Goal: Information Seeking & Learning: Learn about a topic

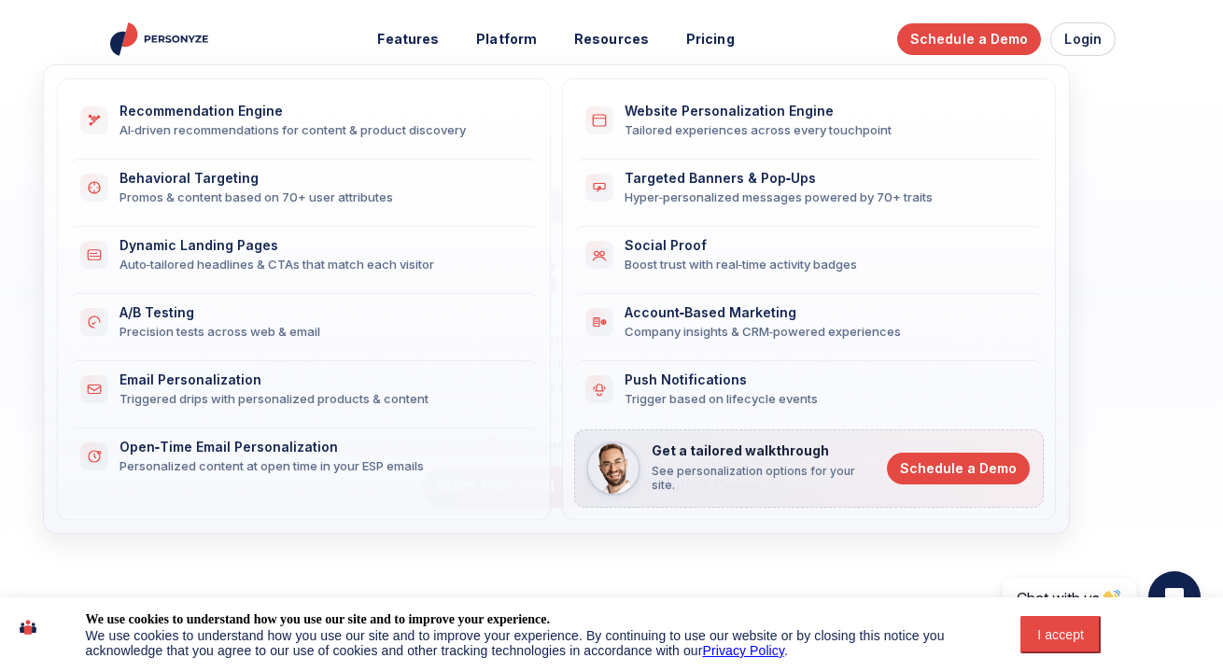
click at [699, 107] on div "Website Personalization Engine" at bounding box center [823, 112] width 397 height 16
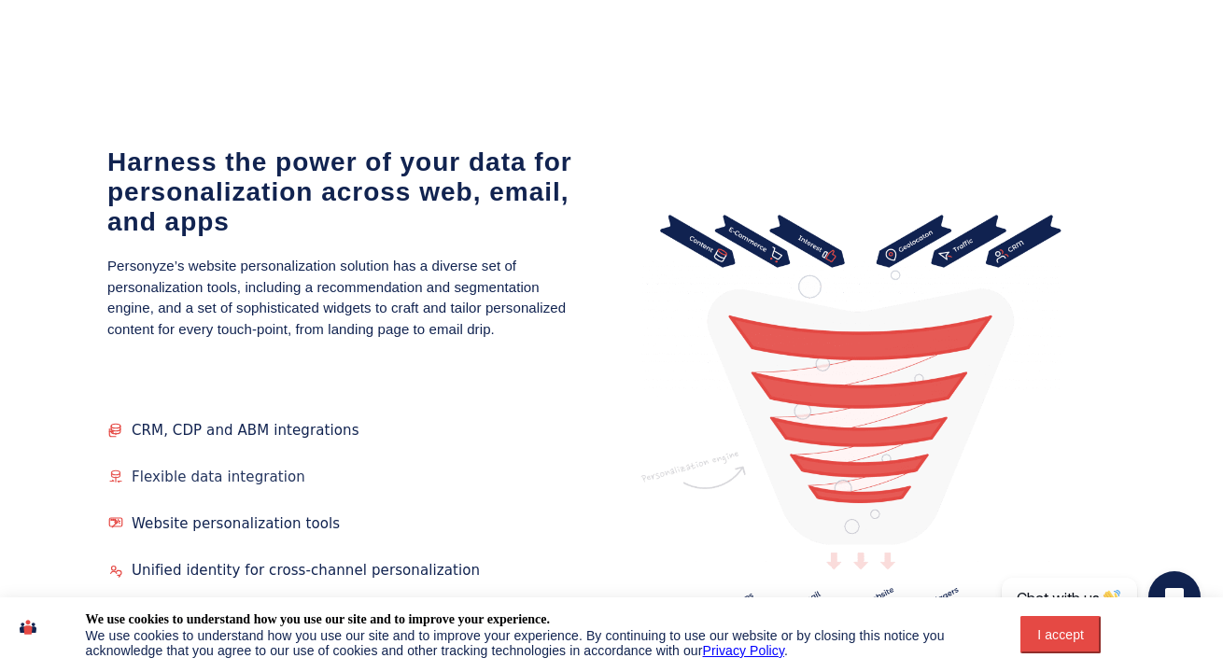
scroll to position [2307, 0]
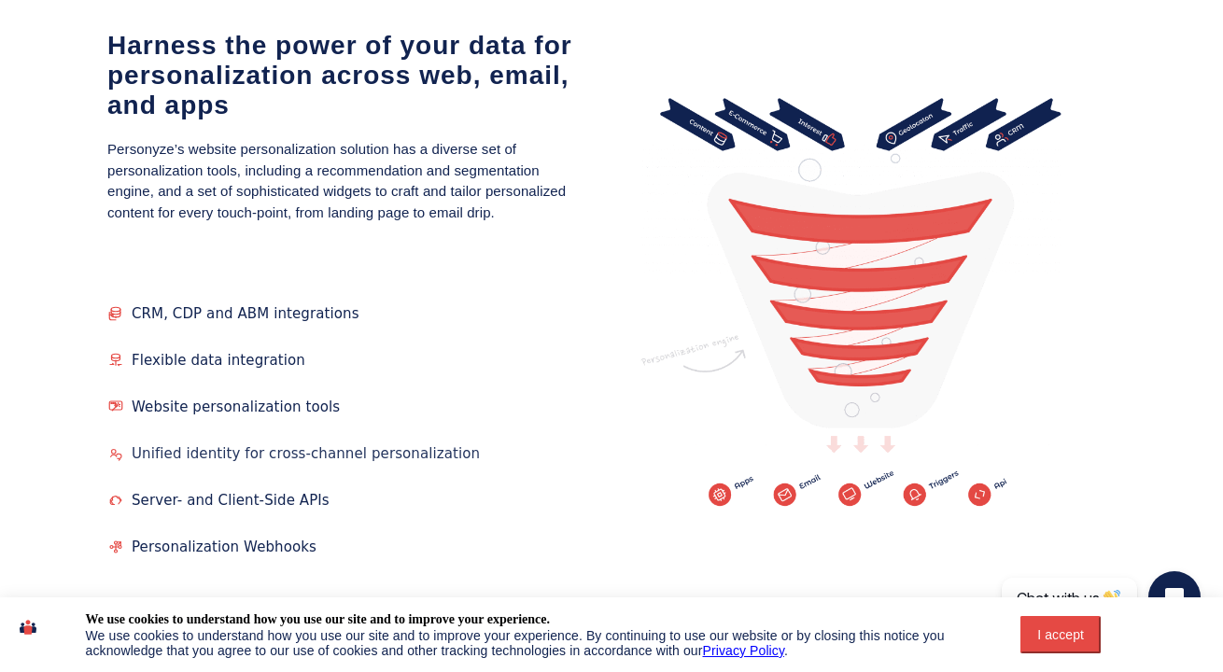
click at [392, 445] on span "Unified identity for cross-channel personalization" at bounding box center [306, 453] width 348 height 17
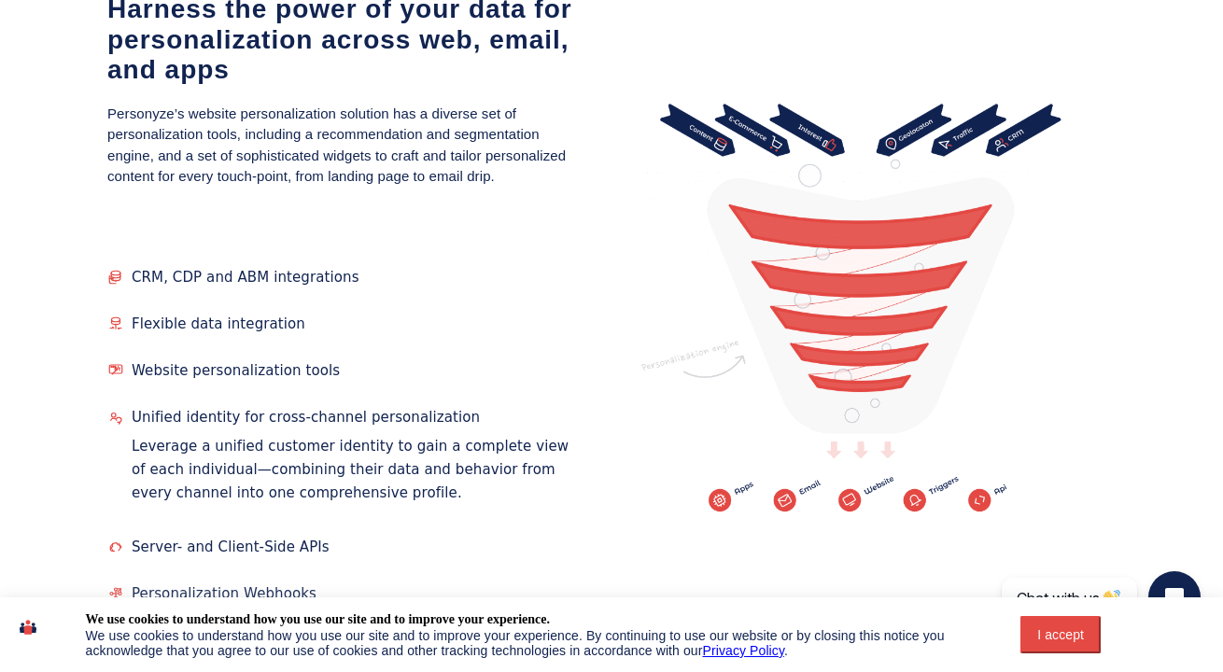
click at [291, 585] on span "Personalization Webhooks" at bounding box center [224, 593] width 185 height 17
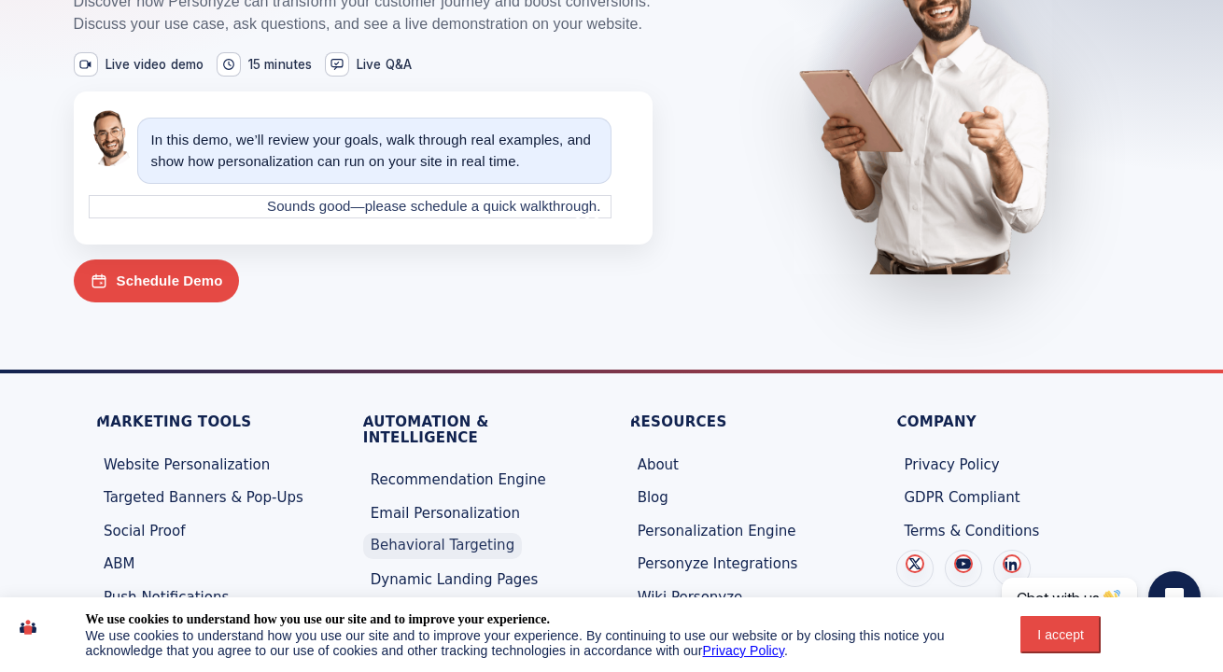
scroll to position [6595, 0]
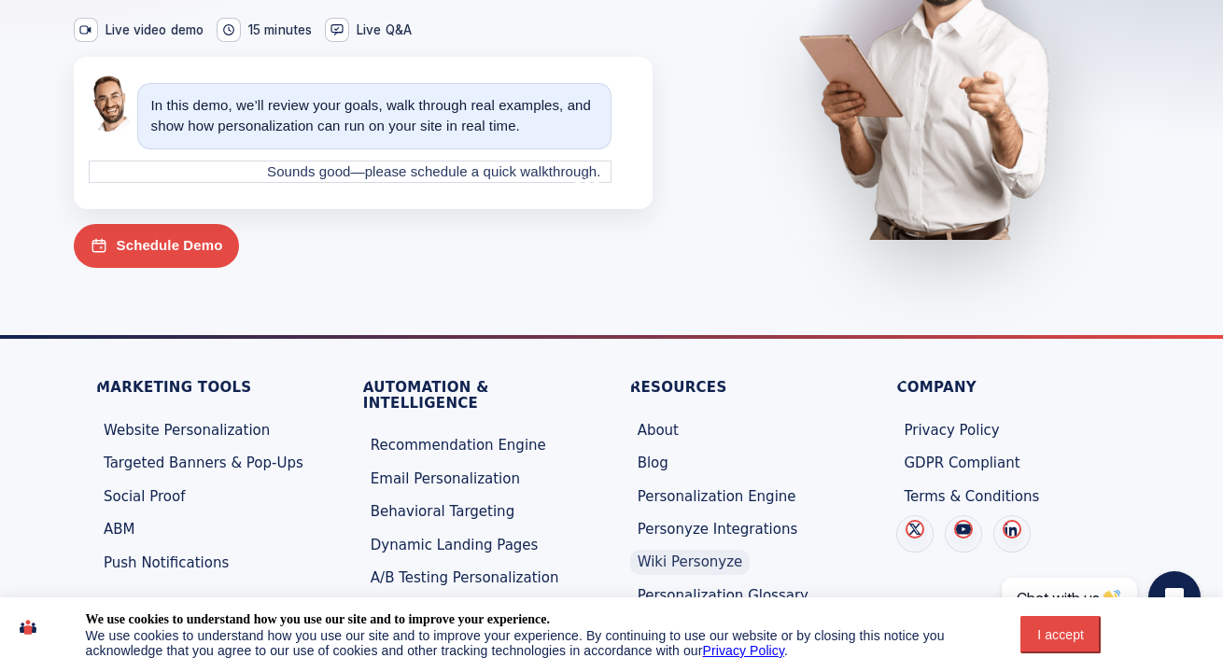
click at [705, 550] on link "Wiki Personyze" at bounding box center [690, 563] width 120 height 26
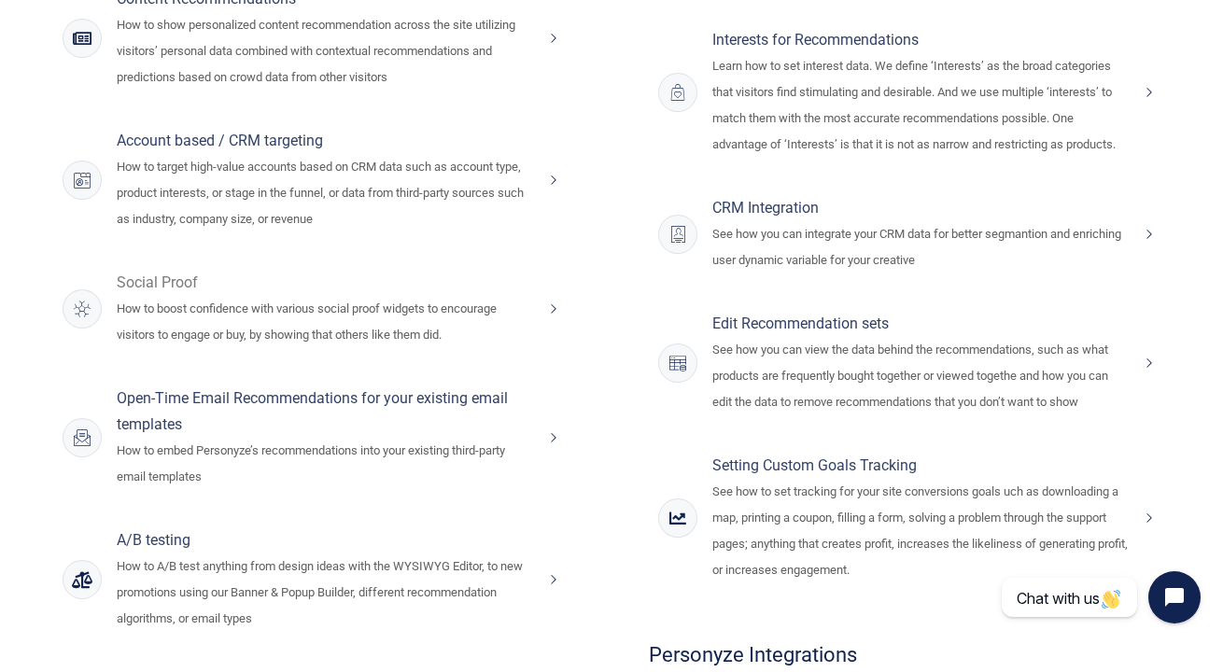
scroll to position [1271, 0]
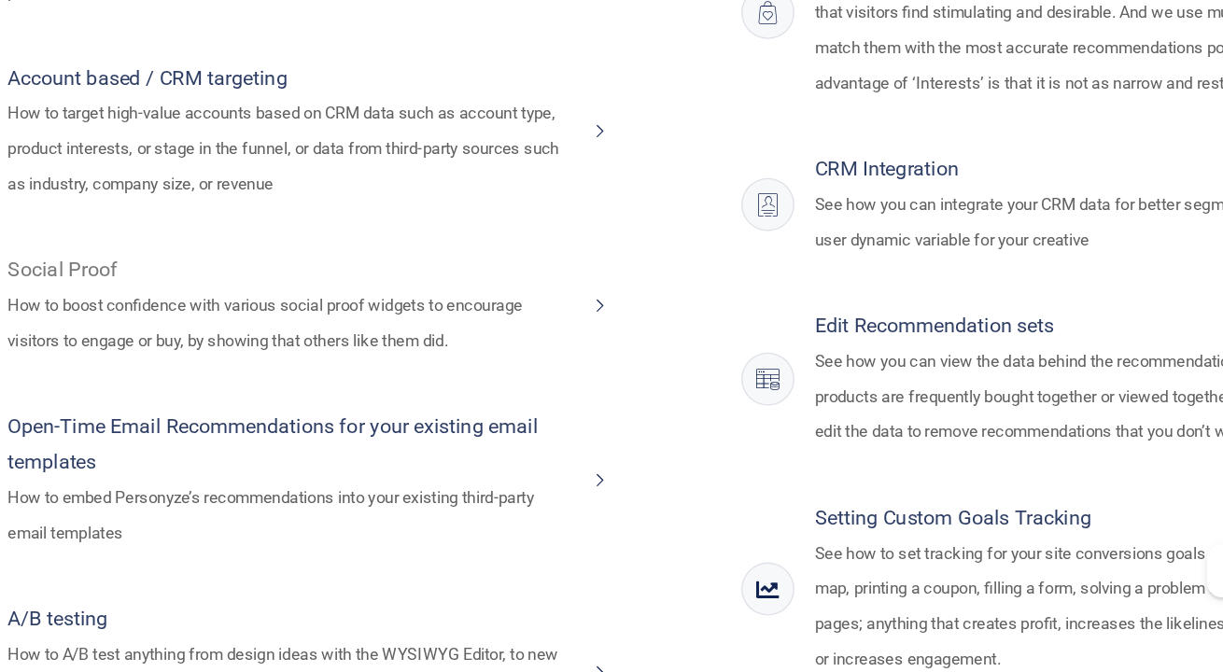
click at [236, 388] on p "How to boost confidence with various social proof widgets to encourage visitors…" at bounding box center [325, 414] width 416 height 52
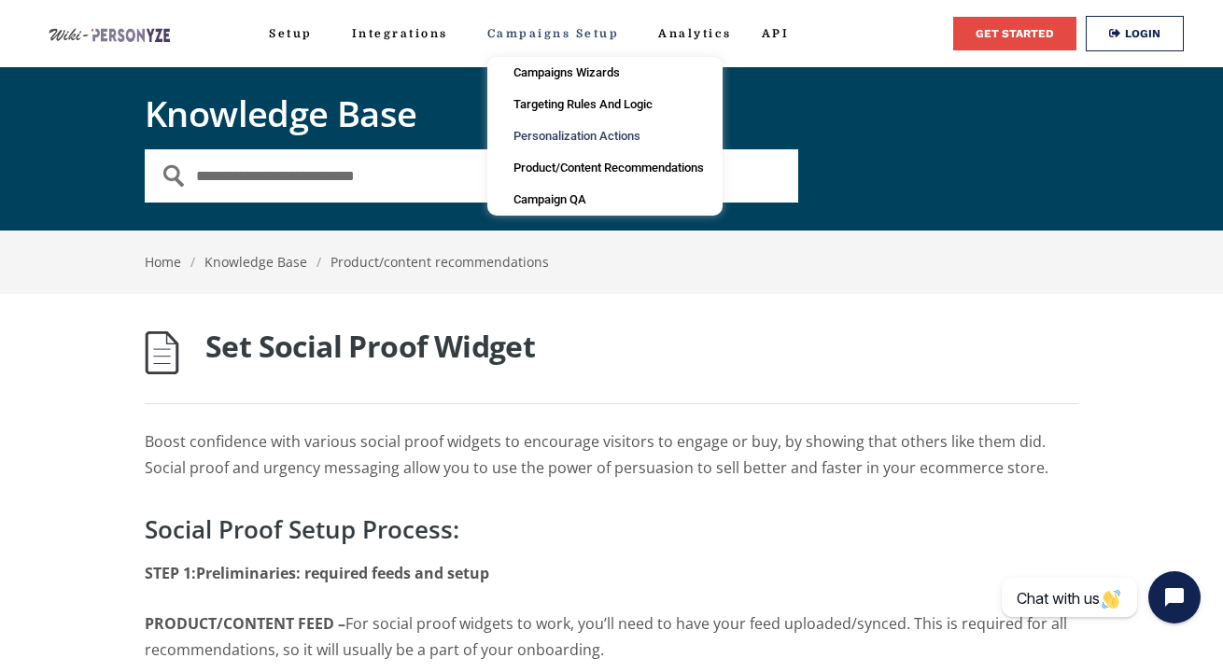
click at [618, 135] on link "Personalization Actions" at bounding box center [604, 136] width 235 height 32
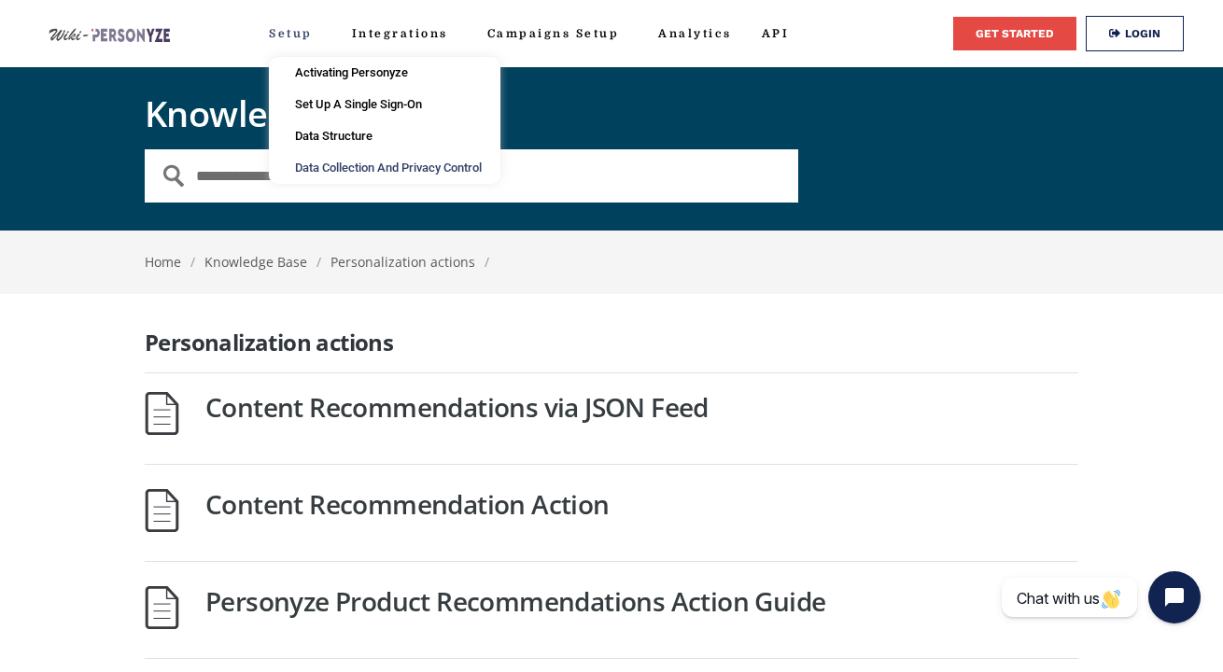
click at [406, 164] on link "Data Collection and Privacy Control" at bounding box center [385, 168] width 232 height 32
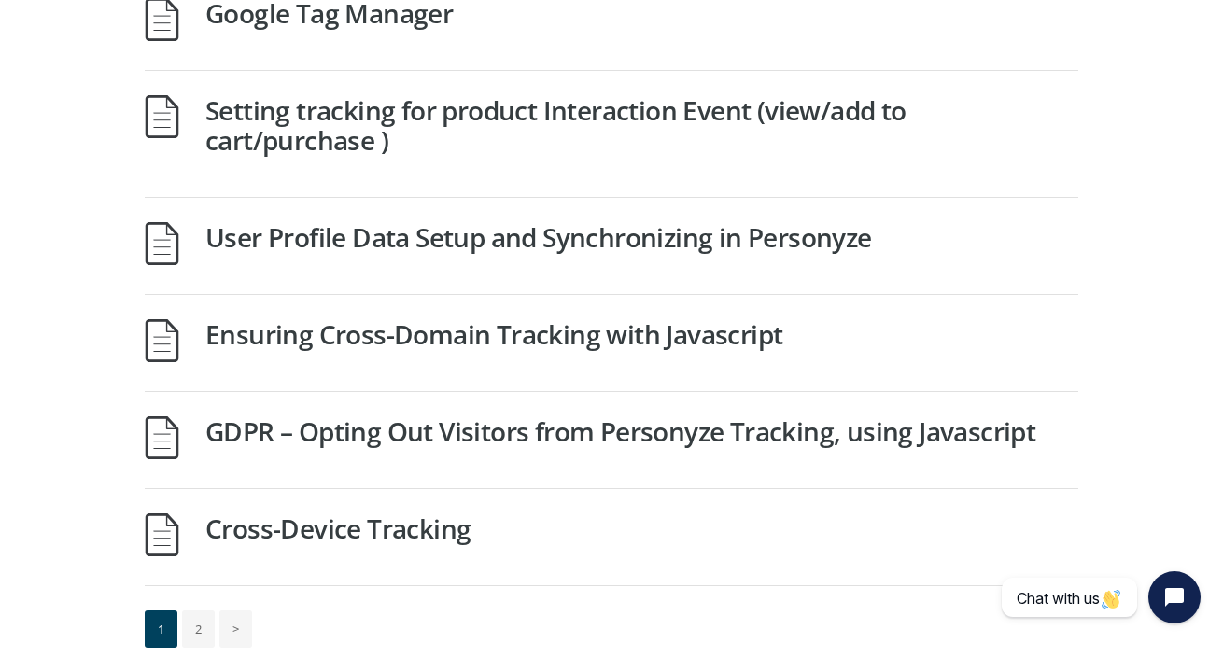
scroll to position [589, 0]
click at [197, 626] on link "2" at bounding box center [198, 629] width 33 height 37
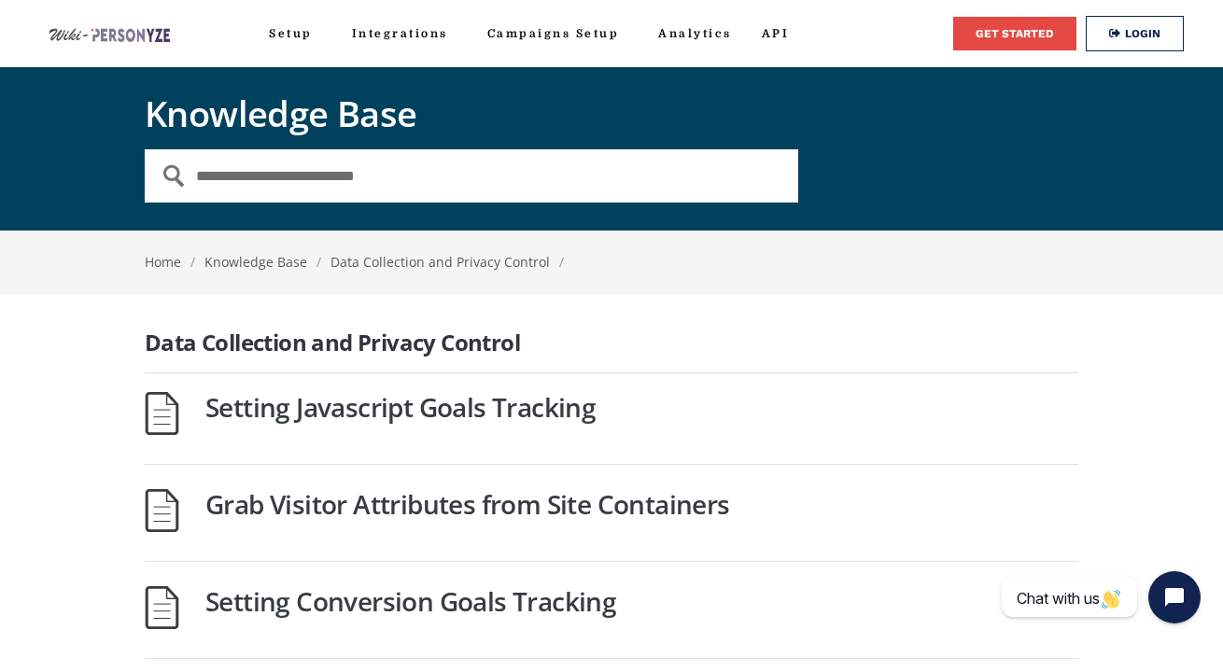
click at [134, 24] on link at bounding box center [109, 34] width 121 height 26
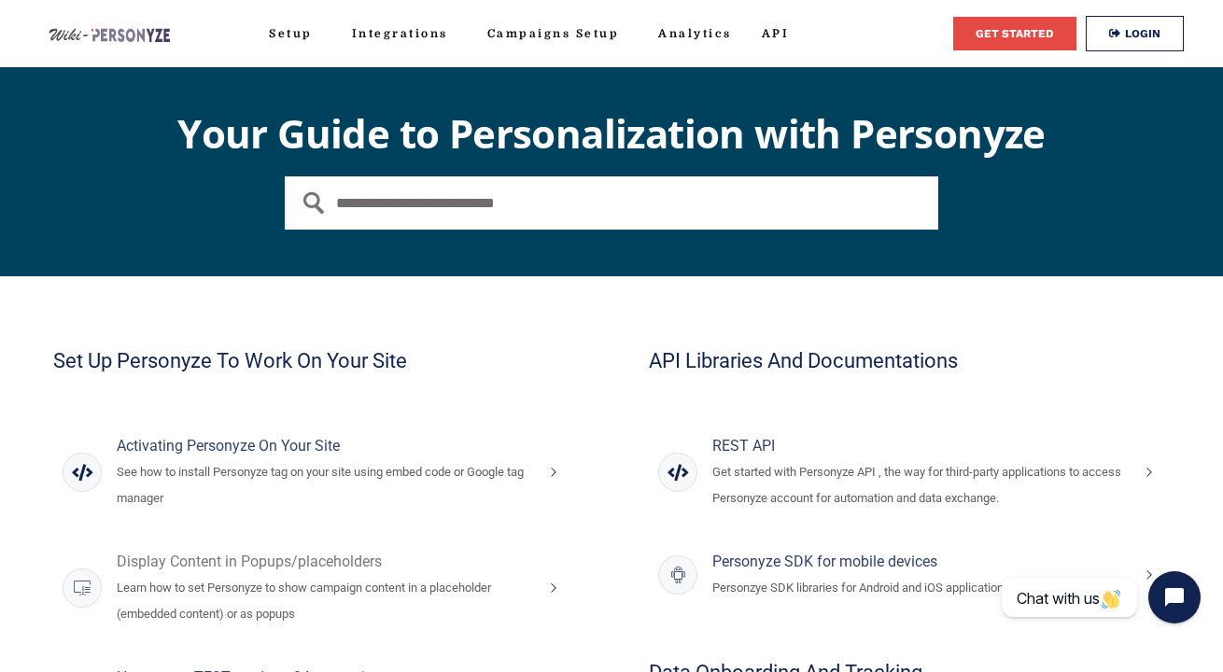
click at [282, 561] on h4 "Display Content in Popups/placeholders" at bounding box center [325, 562] width 416 height 26
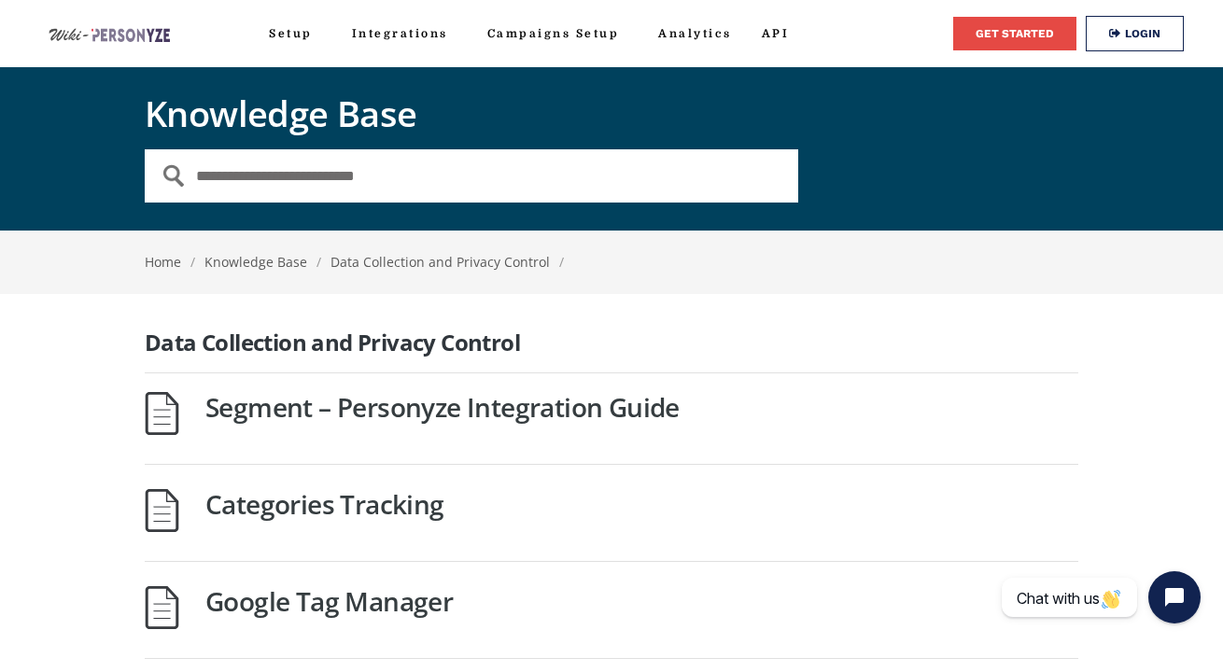
click at [130, 32] on img at bounding box center [109, 35] width 121 height 14
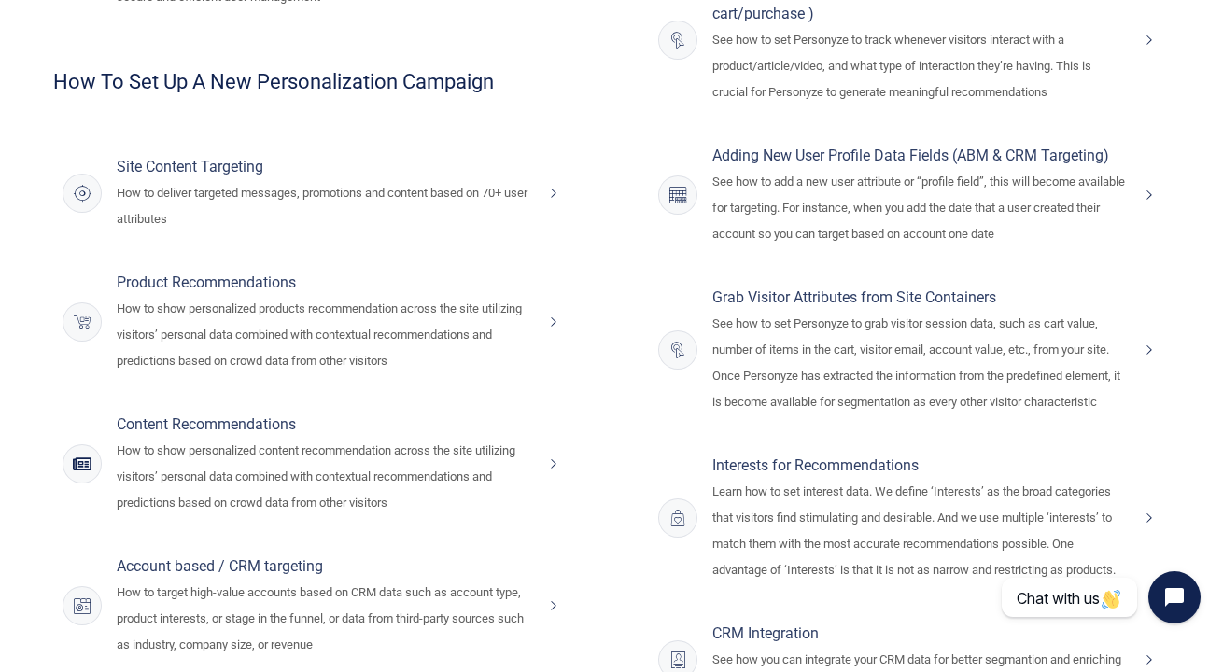
scroll to position [944, 0]
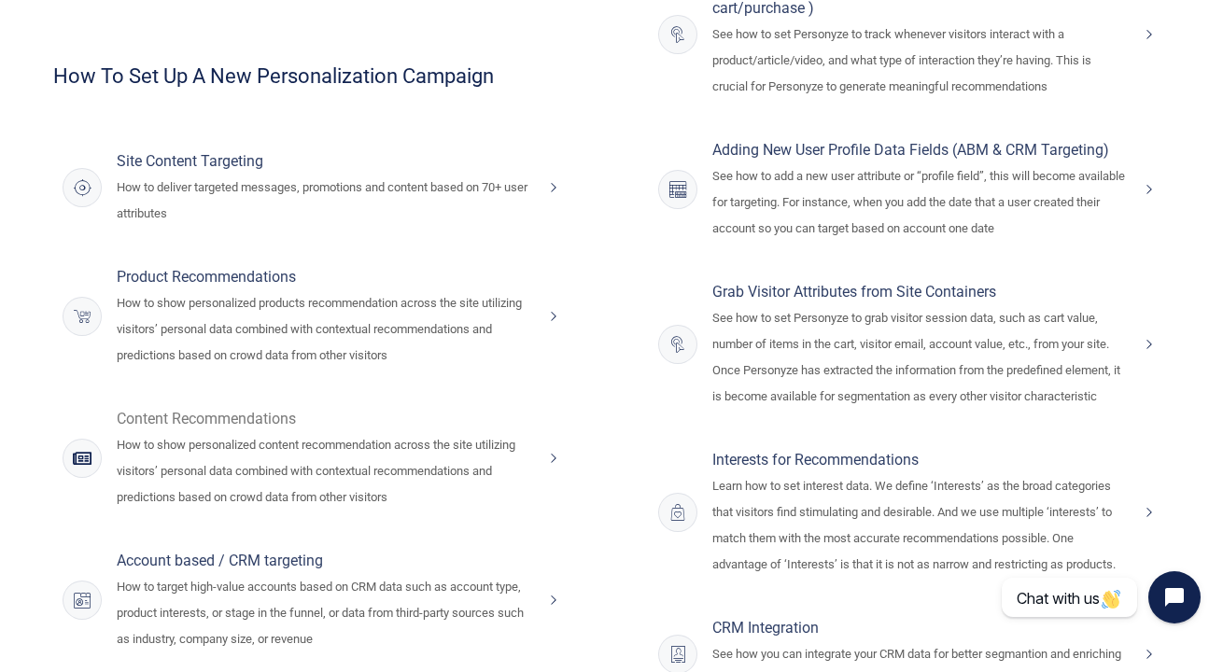
click at [266, 426] on h4 "Content Recommendations" at bounding box center [325, 419] width 416 height 26
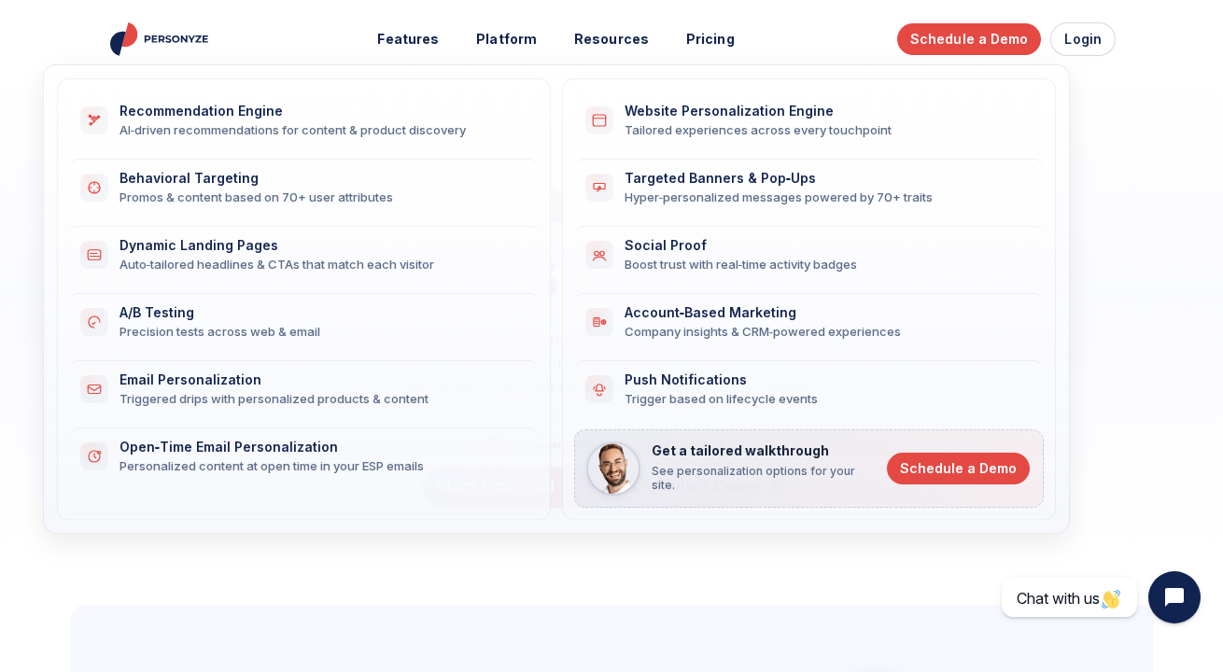
click at [387, 242] on div "Dynamic Landing Pages" at bounding box center [317, 246] width 397 height 16
